Goal: Transaction & Acquisition: Purchase product/service

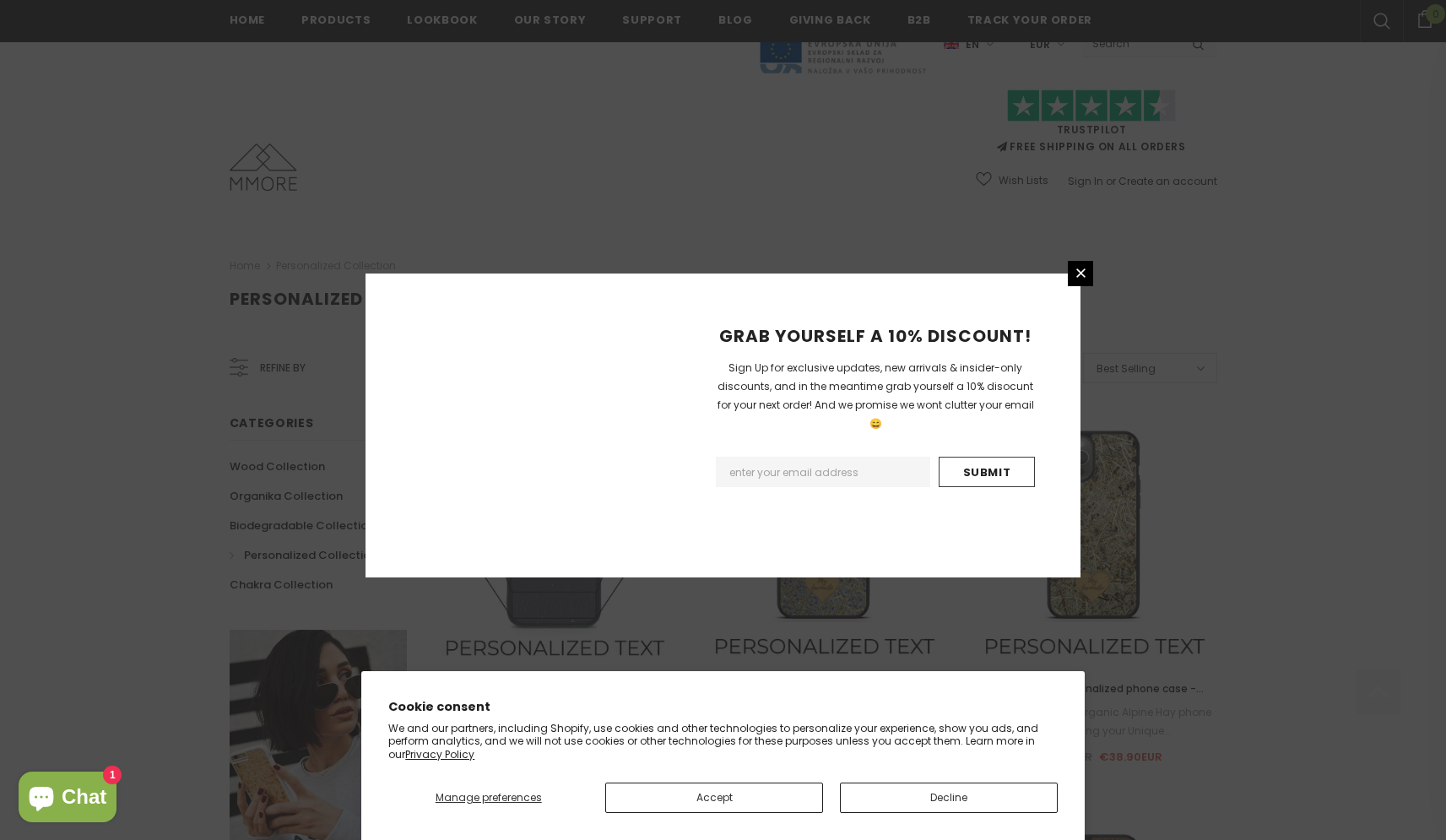
scroll to position [1829, 0]
